Goal: Task Accomplishment & Management: Manage account settings

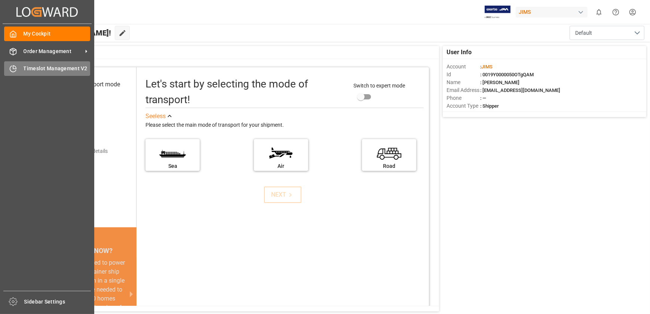
click at [10, 64] on div "Timeslot Management V2 Timeslot Management V2" at bounding box center [47, 68] width 86 height 15
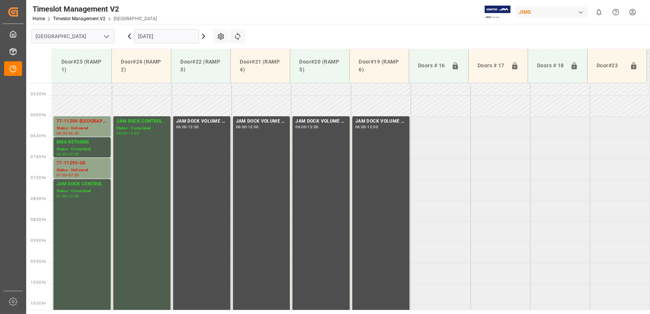
scroll to position [129, 0]
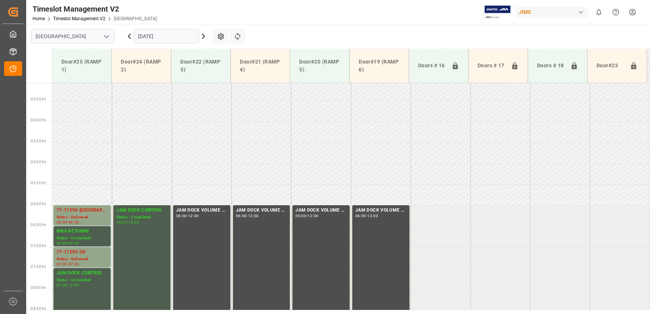
click at [203, 33] on icon at bounding box center [203, 36] width 9 height 9
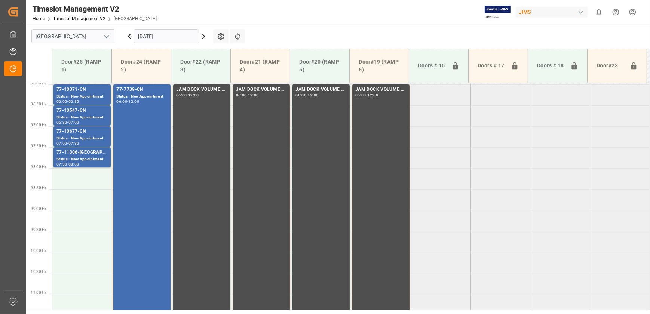
scroll to position [92, 0]
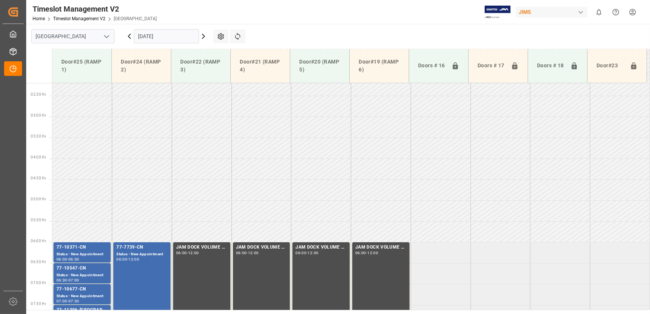
click at [204, 34] on icon at bounding box center [203, 36] width 9 height 9
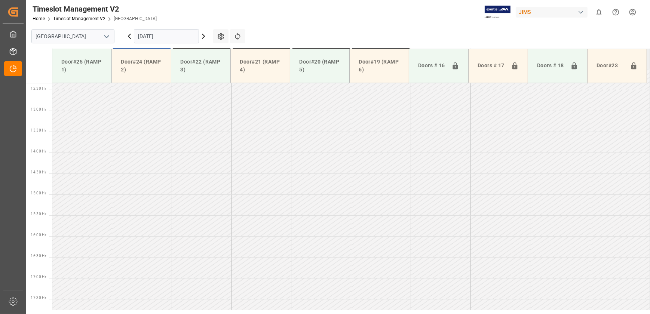
scroll to position [673, 0]
click at [204, 34] on icon at bounding box center [203, 36] width 9 height 9
click at [130, 36] on icon at bounding box center [129, 36] width 9 height 9
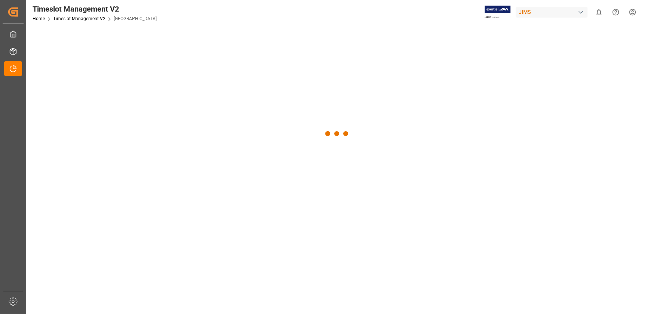
click at [130, 36] on div at bounding box center [337, 134] width 622 height 220
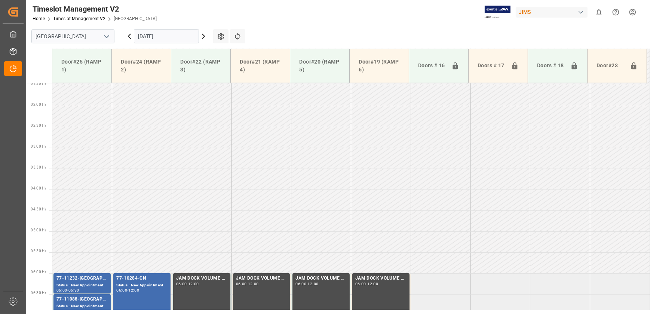
scroll to position [197, 0]
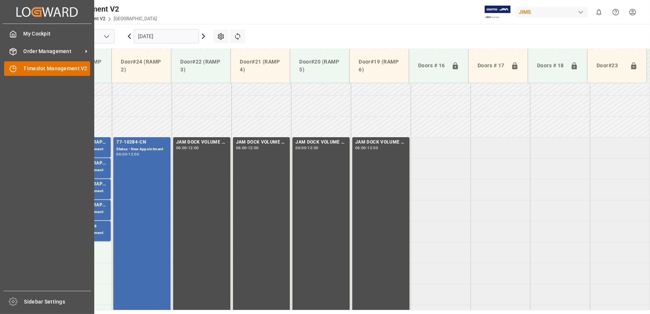
click at [15, 62] on div "Timeslot Management V2 Timeslot Management V2" at bounding box center [47, 68] width 86 height 15
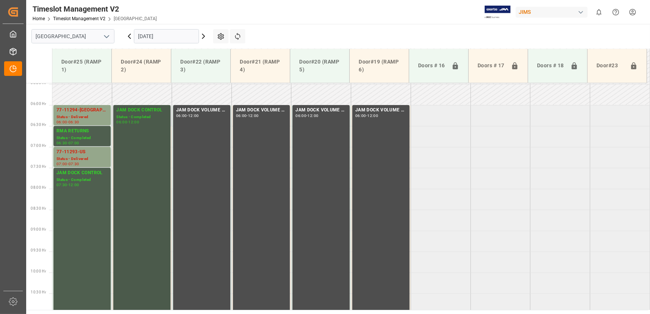
scroll to position [197, 0]
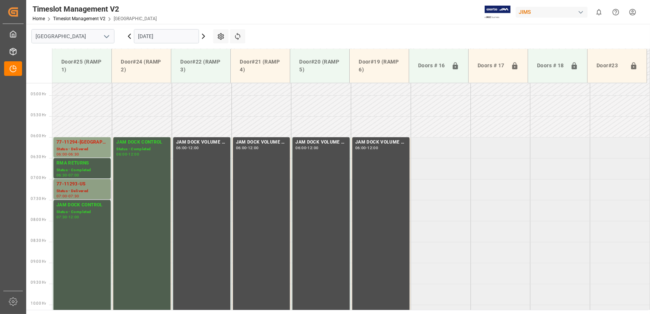
click at [70, 191] on div "Status - Delivered" at bounding box center [81, 191] width 51 height 6
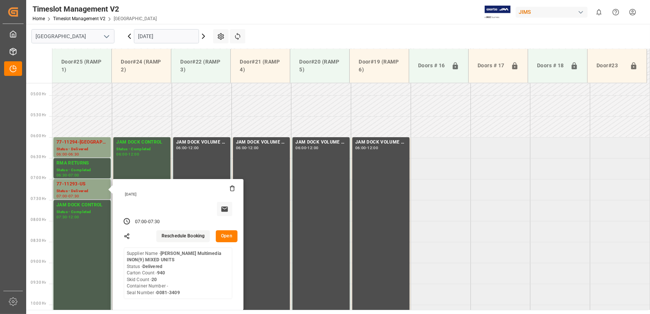
click at [227, 238] on button "Open" at bounding box center [227, 236] width 22 height 12
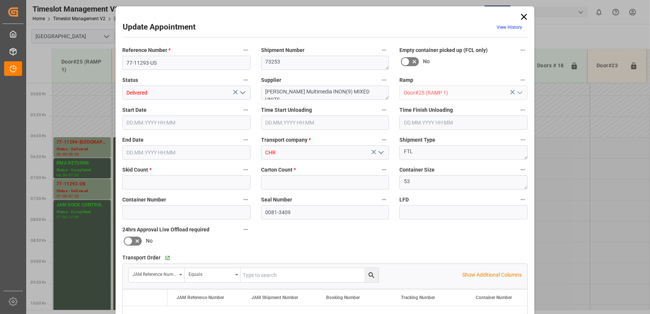
type input "20"
type input "940"
type input "[DATE] 07:00"
type input "[DATE] 08:15"
type input "[DATE] 07:30"
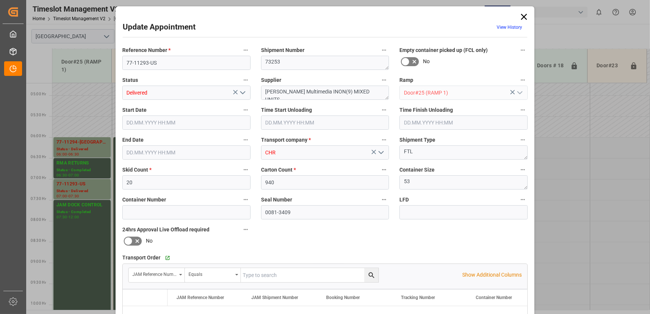
type input "[DATE] 13:24"
click at [240, 92] on icon "open menu" at bounding box center [242, 92] width 9 height 9
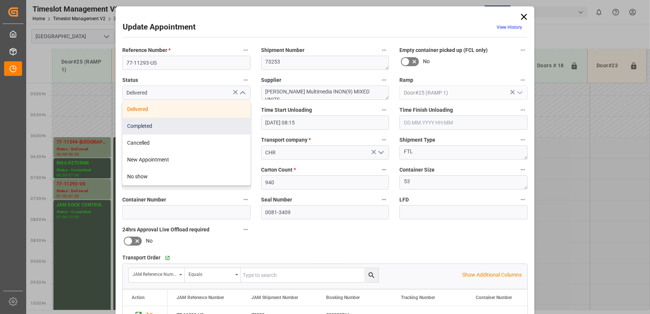
click at [202, 125] on div "Completed" at bounding box center [186, 126] width 127 height 17
type input "Completed"
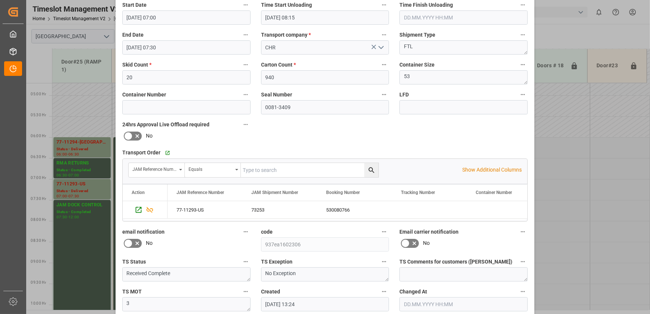
scroll to position [140, 0]
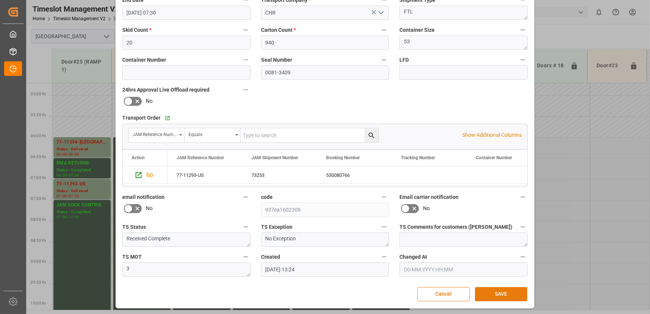
click at [495, 295] on button "SAVE" at bounding box center [501, 294] width 52 height 14
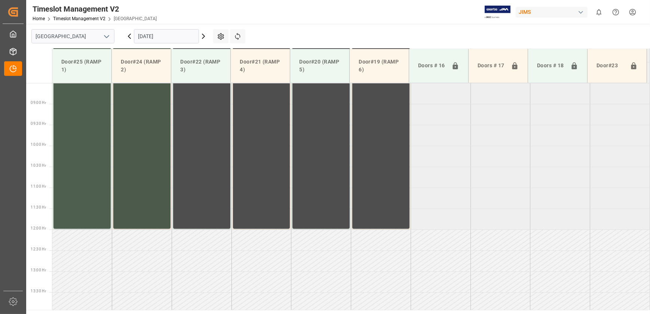
scroll to position [152, 0]
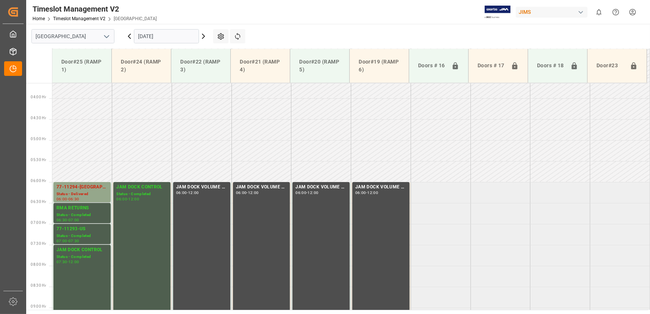
drag, startPoint x: 501, startPoint y: 163, endPoint x: 536, endPoint y: 168, distance: 35.8
click at [503, 163] on td at bounding box center [500, 171] width 60 height 21
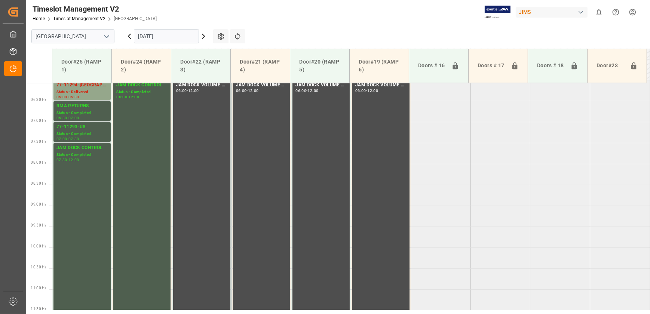
scroll to position [254, 0]
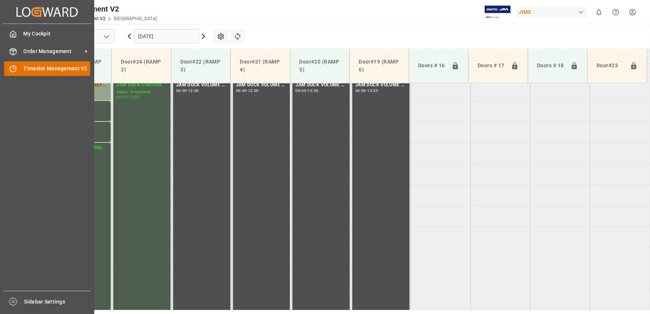
click at [12, 67] on icon at bounding box center [12, 68] width 7 height 7
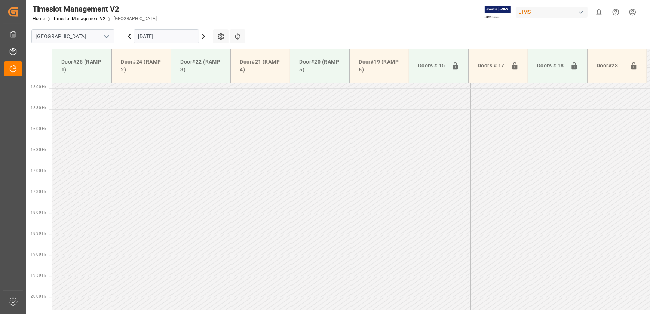
scroll to position [673, 0]
click at [201, 35] on icon at bounding box center [203, 36] width 9 height 9
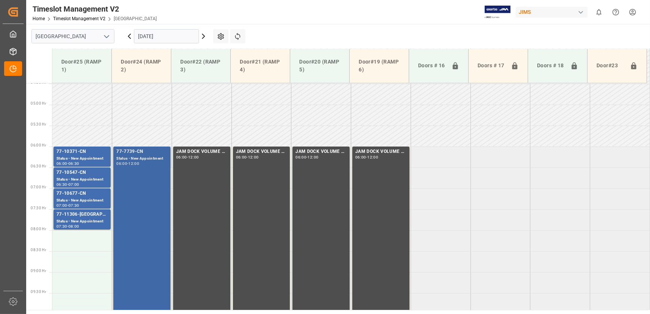
scroll to position [185, 0]
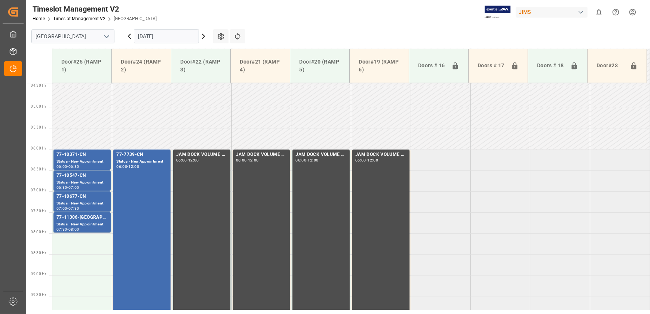
click at [203, 37] on icon at bounding box center [203, 36] width 9 height 9
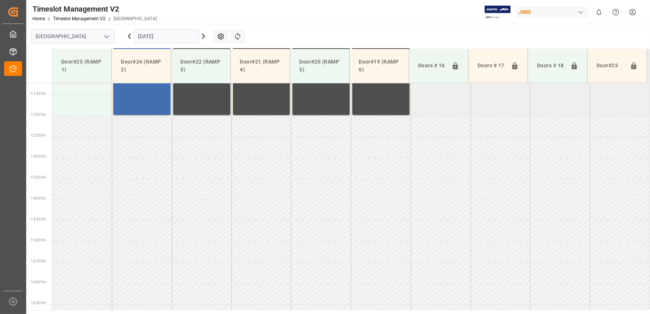
scroll to position [609, 0]
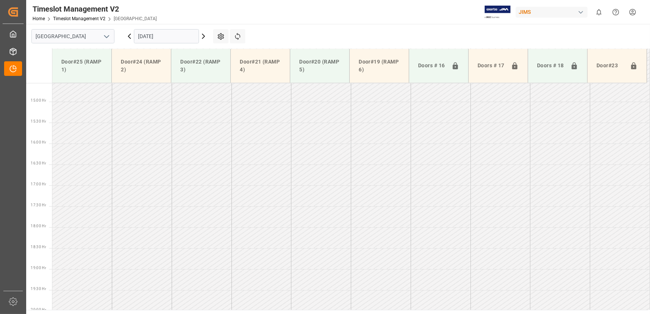
click at [203, 37] on icon at bounding box center [203, 36] width 9 height 9
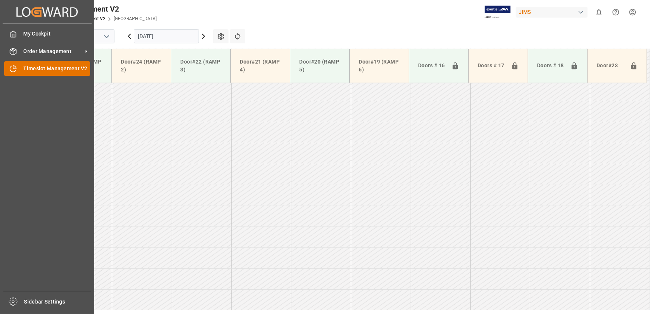
click at [10, 71] on icon at bounding box center [12, 68] width 7 height 7
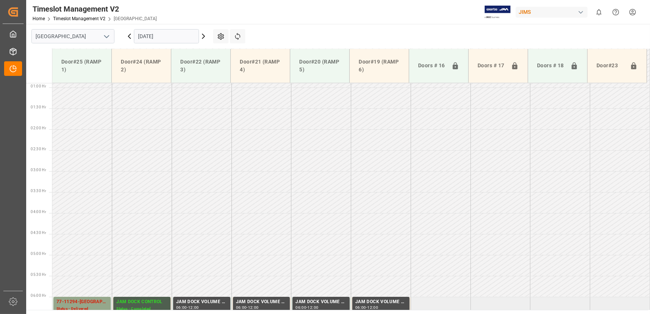
scroll to position [156, 0]
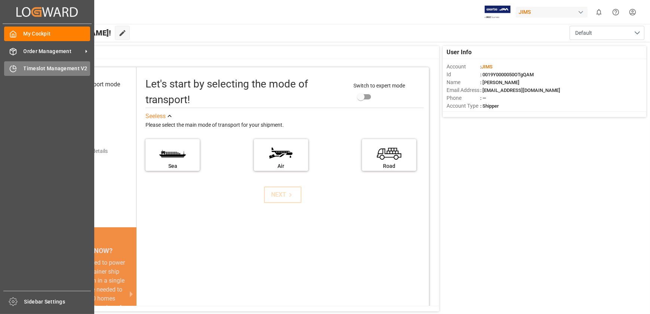
click at [9, 68] on div at bounding box center [10, 69] width 13 height 8
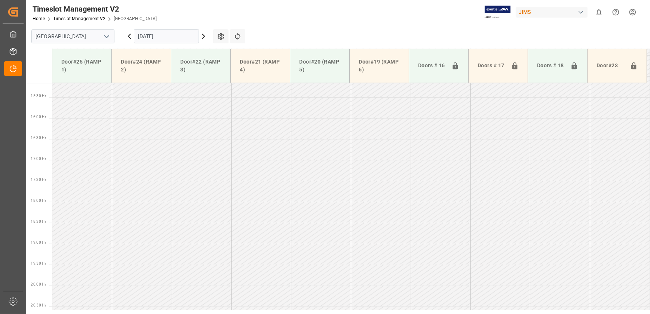
scroll to position [673, 0]
click at [173, 34] on input "[DATE]" at bounding box center [166, 36] width 65 height 14
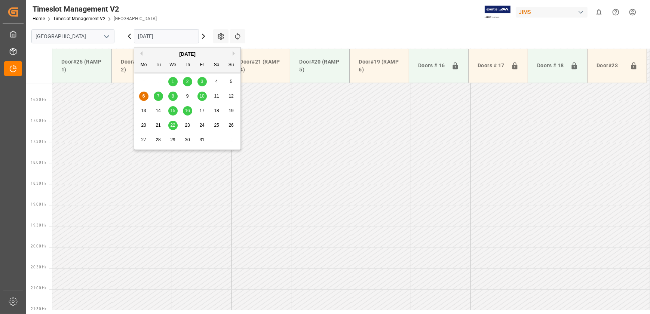
click at [172, 96] on span "8" at bounding box center [173, 95] width 3 height 5
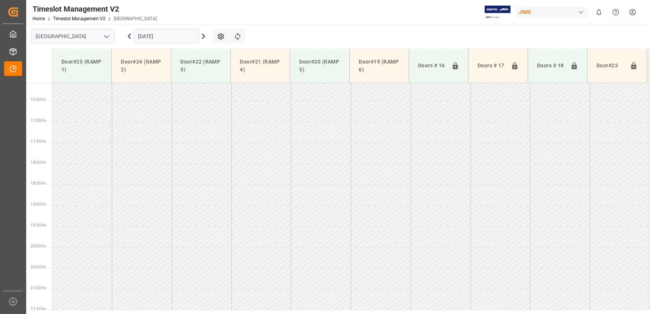
click at [173, 37] on input "[DATE]" at bounding box center [166, 36] width 65 height 14
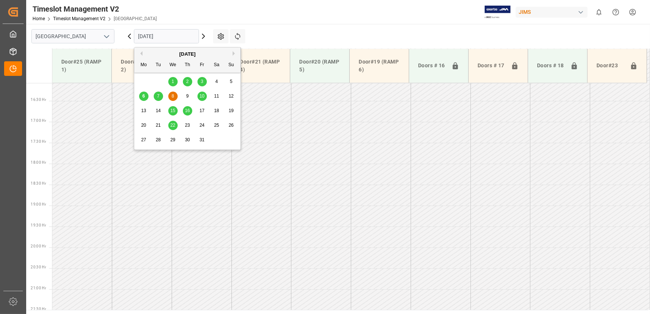
click at [204, 97] on span "10" at bounding box center [201, 95] width 5 height 5
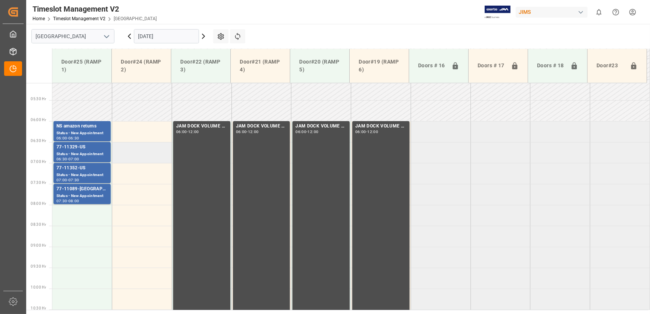
scroll to position [163, 0]
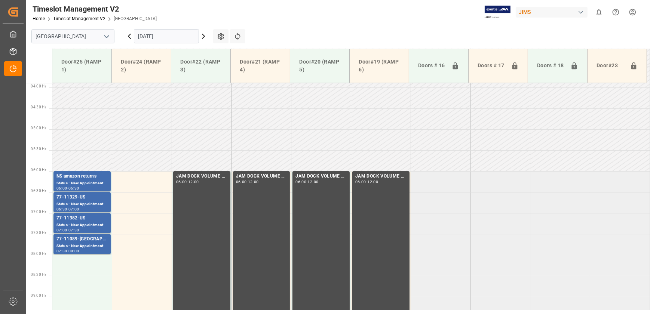
click at [129, 38] on icon at bounding box center [129, 36] width 9 height 9
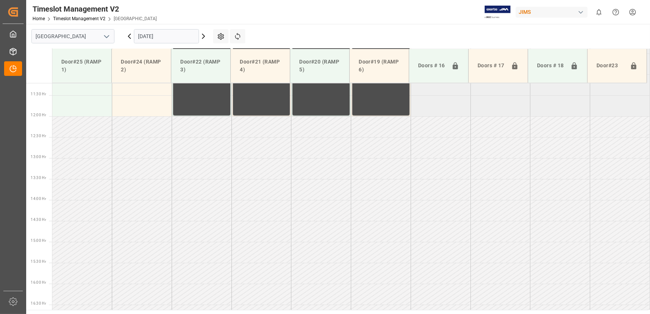
scroll to position [670, 0]
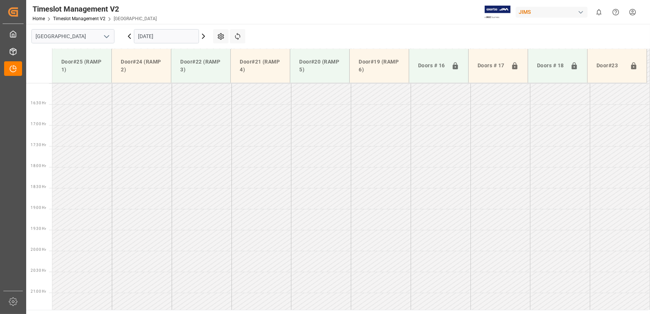
click at [129, 38] on icon at bounding box center [129, 36] width 9 height 9
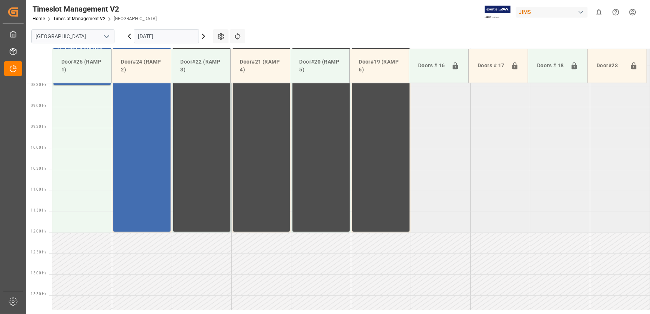
click at [129, 38] on icon at bounding box center [129, 36] width 9 height 9
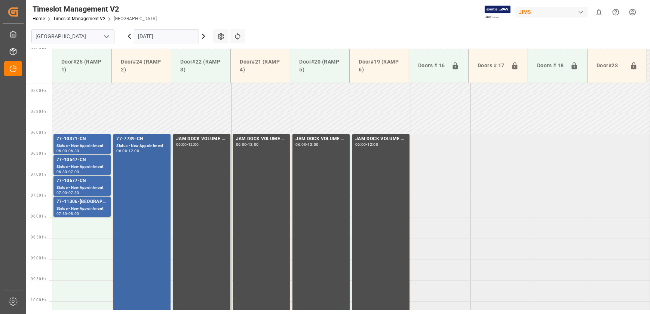
scroll to position [197, 0]
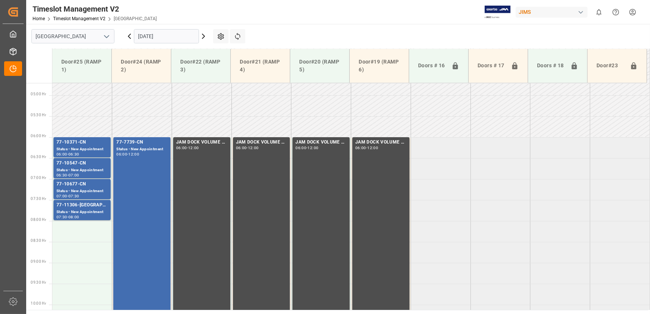
click at [130, 36] on icon at bounding box center [129, 36] width 9 height 9
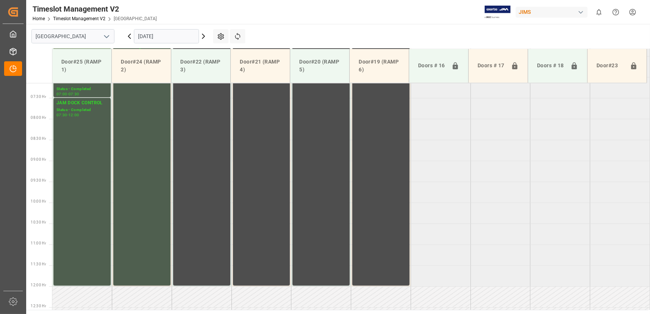
scroll to position [95, 0]
